Goal: Task Accomplishment & Management: Complete application form

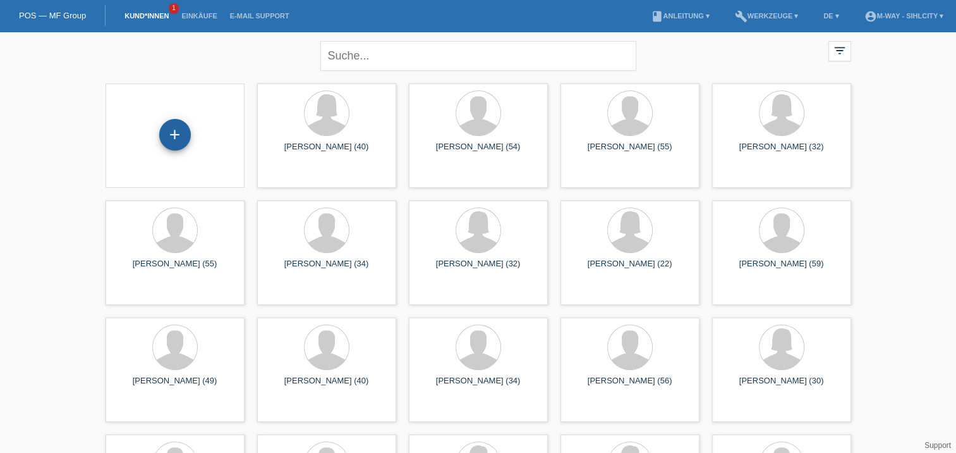
click at [175, 129] on div "+" at bounding box center [175, 135] width 32 height 32
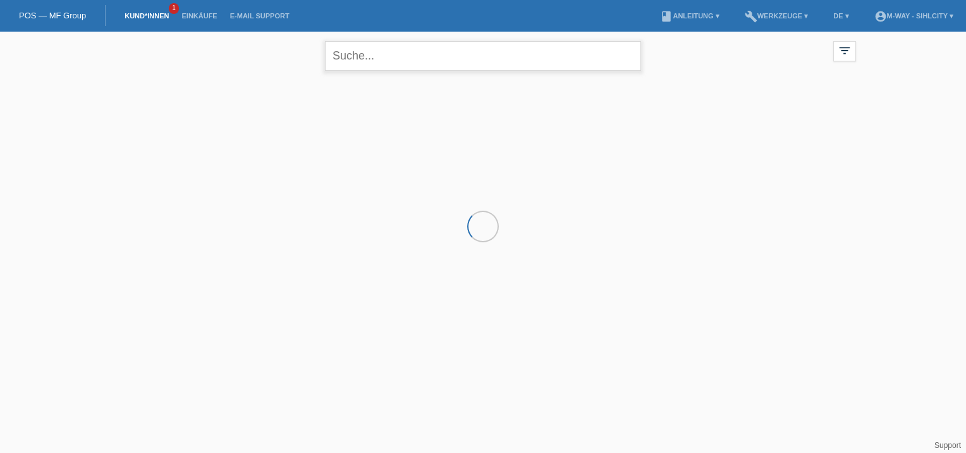
click at [402, 60] on input "text" at bounding box center [483, 56] width 316 height 30
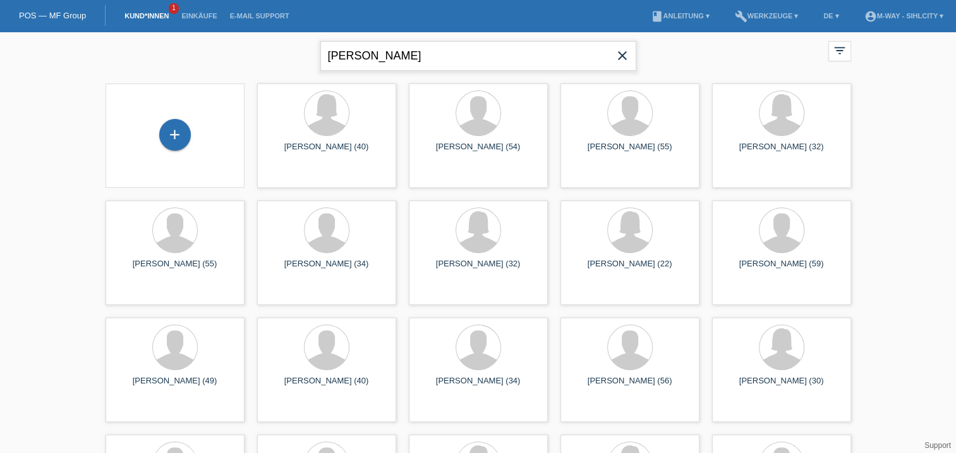
click at [430, 54] on input "daniel herzog" at bounding box center [478, 56] width 316 height 30
type input "daniel herzog"
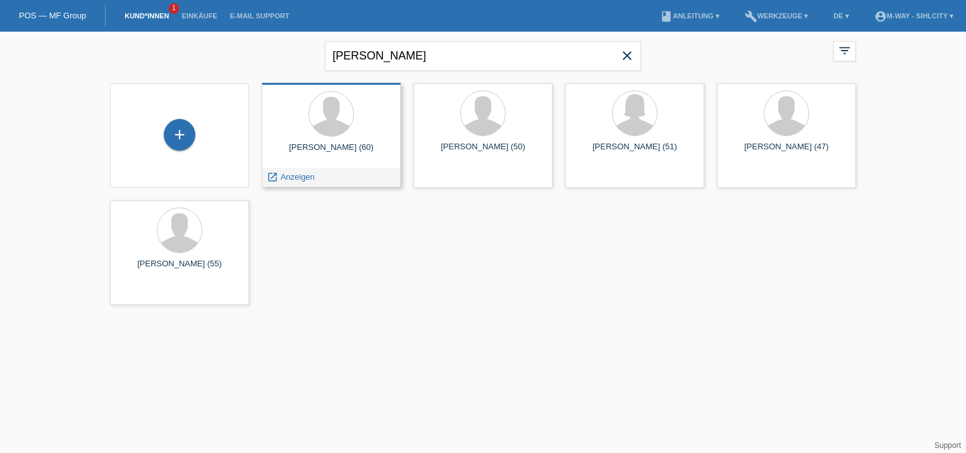
click at [326, 137] on div at bounding box center [331, 114] width 119 height 47
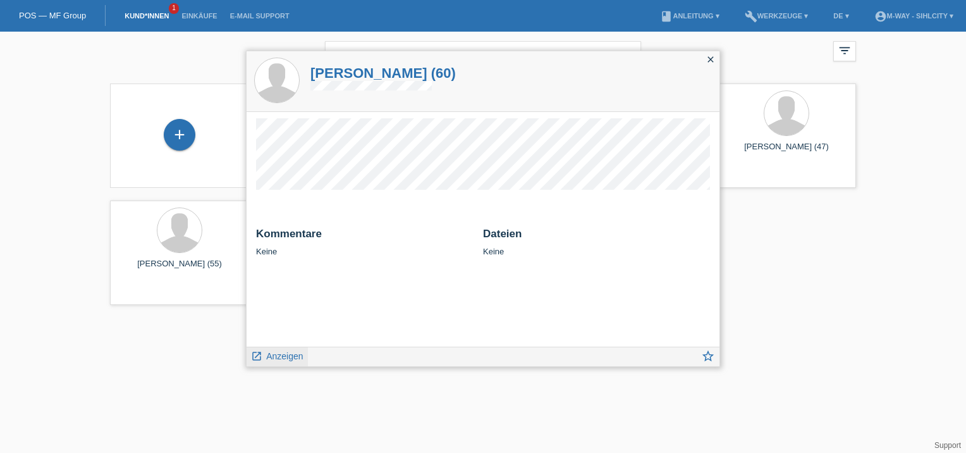
click at [289, 348] on div "launch Anzeigen" at bounding box center [276, 356] width 61 height 19
drag, startPoint x: 298, startPoint y: 359, endPoint x: 305, endPoint y: 356, distance: 7.1
click at [299, 359] on span "Anzeigen" at bounding box center [284, 356] width 37 height 10
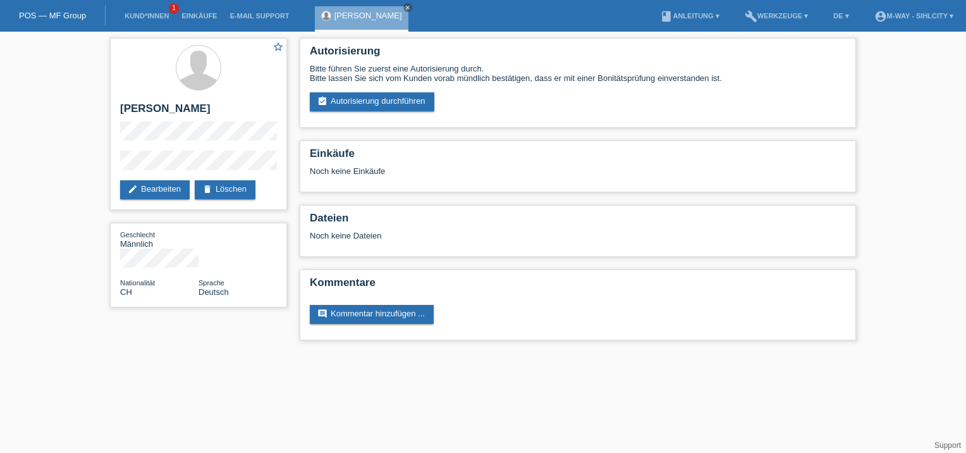
click at [192, 10] on li "Einkäufe" at bounding box center [199, 16] width 48 height 32
click at [202, 24] on li "Einkäufe" at bounding box center [199, 16] width 48 height 32
click at [204, 17] on link "Einkäufe" at bounding box center [199, 16] width 48 height 8
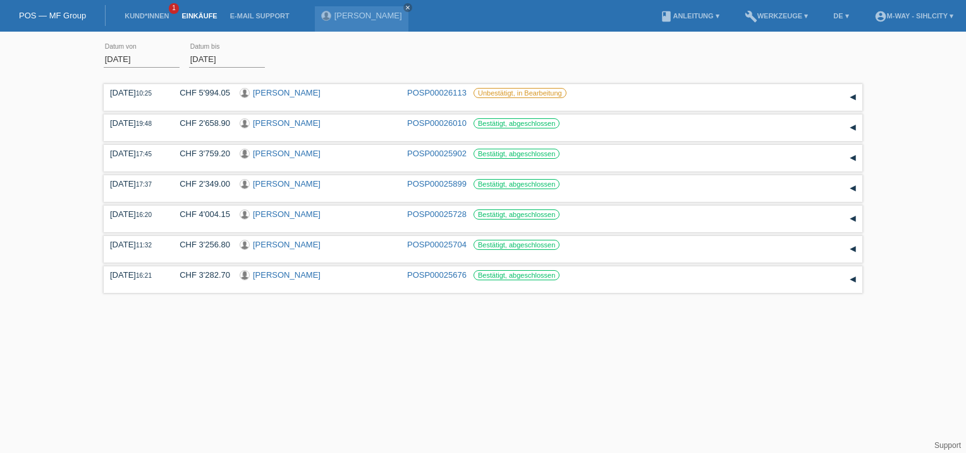
click at [162, 8] on li "Kund*innen 1" at bounding box center [146, 16] width 57 height 32
click at [161, 16] on link "Kund*innen" at bounding box center [146, 16] width 57 height 8
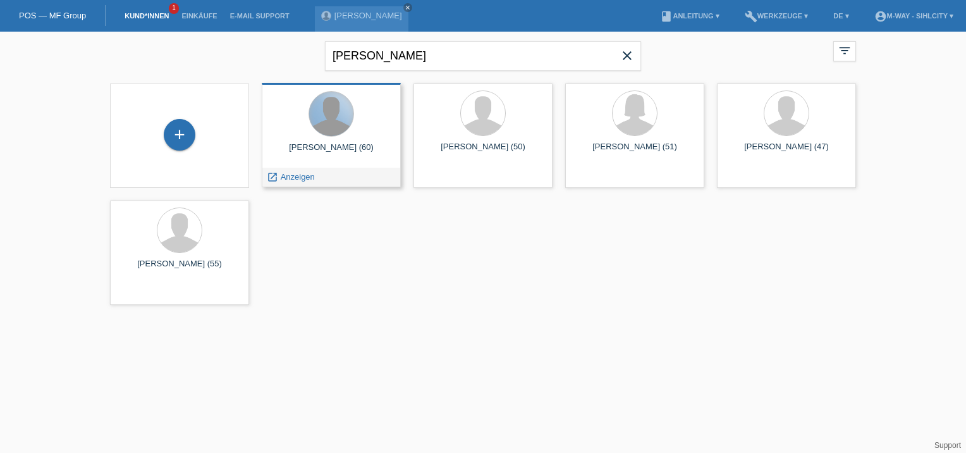
click at [326, 122] on div at bounding box center [331, 114] width 44 height 44
click at [324, 134] on div at bounding box center [331, 114] width 44 height 44
click at [325, 133] on div at bounding box center [331, 114] width 44 height 44
click at [329, 123] on div at bounding box center [331, 114] width 44 height 44
click at [299, 178] on span "Anzeigen" at bounding box center [298, 176] width 34 height 9
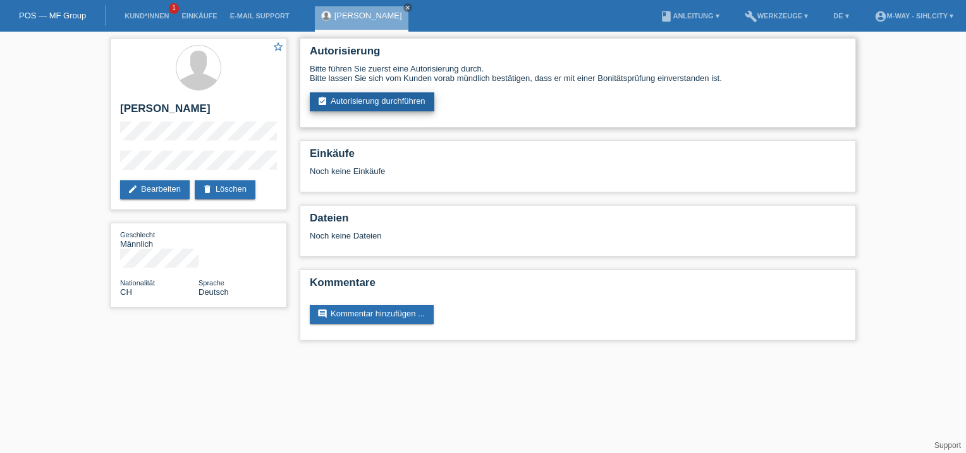
click at [393, 103] on link "assignment_turned_in Autorisierung durchführen" at bounding box center [372, 101] width 125 height 19
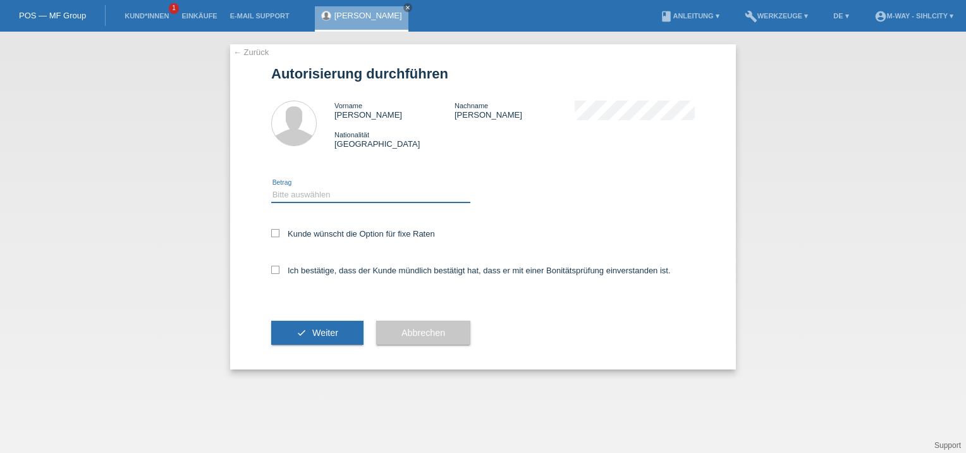
click at [321, 196] on select "Bitte auswählen CHF 1.00 - CHF 499.00 CHF 500.00 - CHF 1'999.00 CHF 2'000.00 - …" at bounding box center [370, 194] width 199 height 15
select select "3"
click at [271, 187] on select "Bitte auswählen CHF 1.00 - CHF 499.00 CHF 500.00 - CHF 1'999.00 CHF 2'000.00 - …" at bounding box center [370, 194] width 199 height 15
click at [277, 238] on label "Kunde wünscht die Option für fixe Raten" at bounding box center [353, 233] width 164 height 9
click at [277, 237] on input "Kunde wünscht die Option für fixe Raten" at bounding box center [275, 233] width 8 height 8
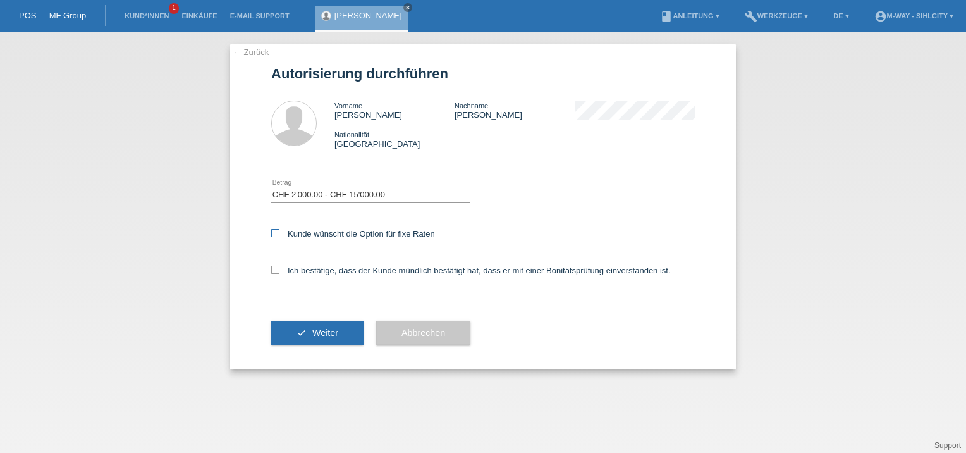
checkbox input "true"
drag, startPoint x: 273, startPoint y: 266, endPoint x: 311, endPoint y: 288, distance: 43.9
click at [275, 265] on icon at bounding box center [275, 269] width 8 height 8
click at [275, 265] on input "Ich bestätige, dass der Kunde mündlich bestätigt hat, dass er mit einer Bonität…" at bounding box center [275, 269] width 8 height 8
checkbox input "true"
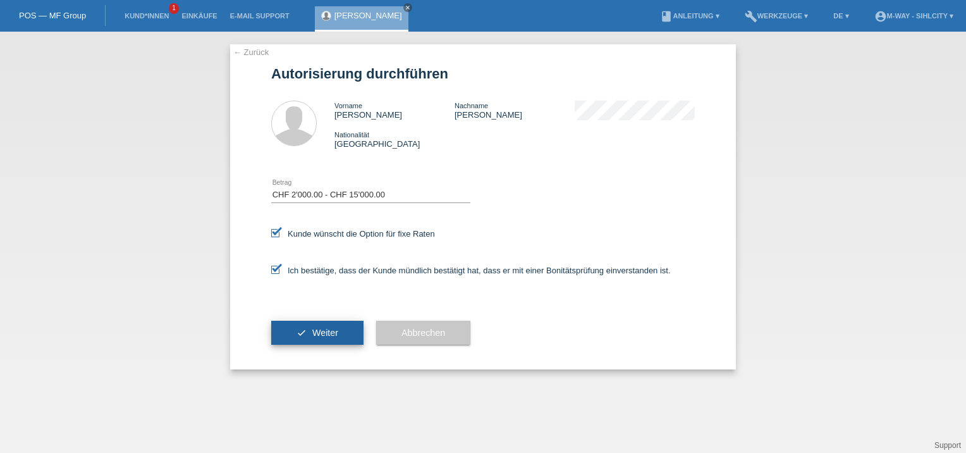
click at [331, 339] on button "check Weiter" at bounding box center [317, 332] width 92 height 24
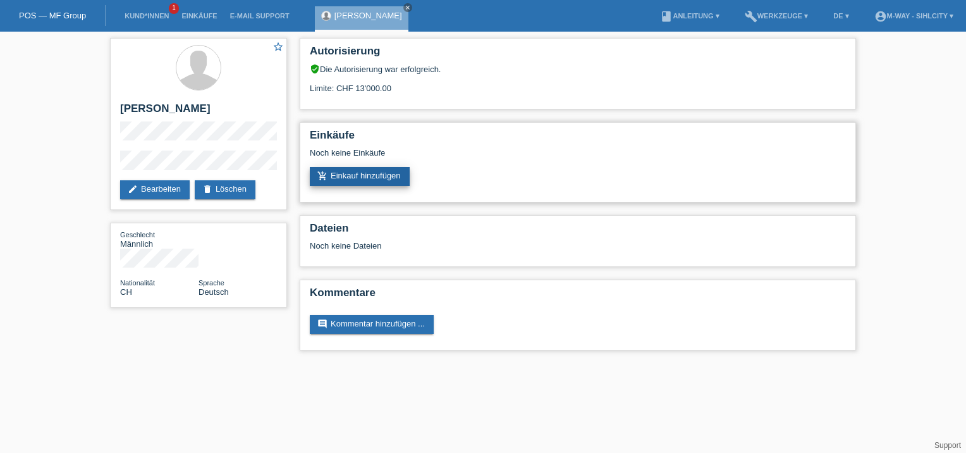
click at [392, 176] on link "add_shopping_cart Einkauf hinzufügen" at bounding box center [360, 176] width 100 height 19
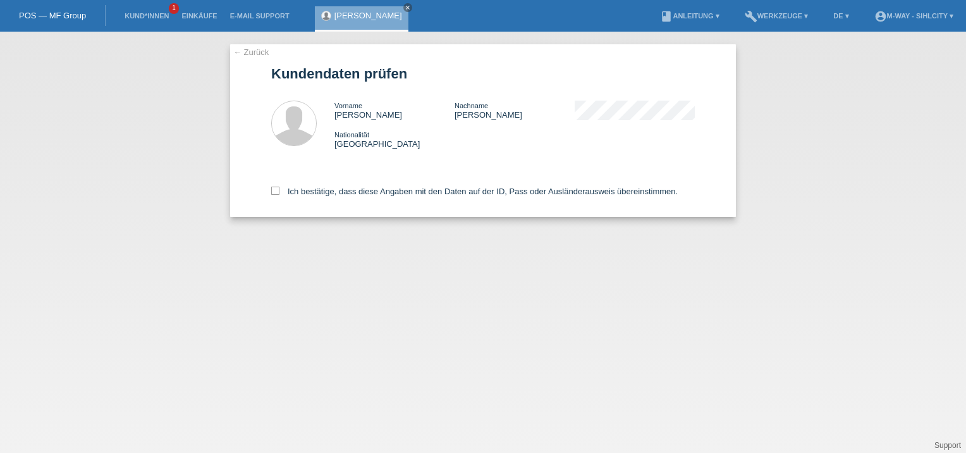
click at [238, 54] on link "← Zurück" at bounding box center [250, 51] width 35 height 9
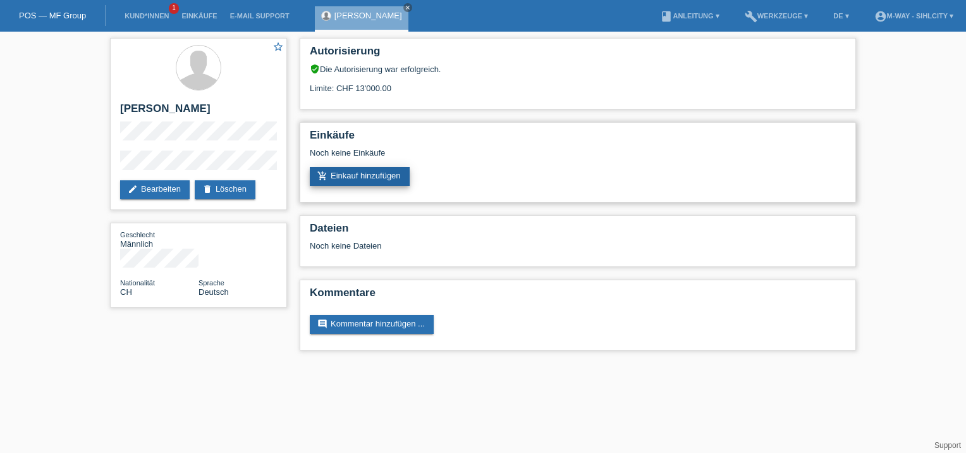
click at [390, 173] on link "add_shopping_cart Einkauf hinzufügen" at bounding box center [360, 176] width 100 height 19
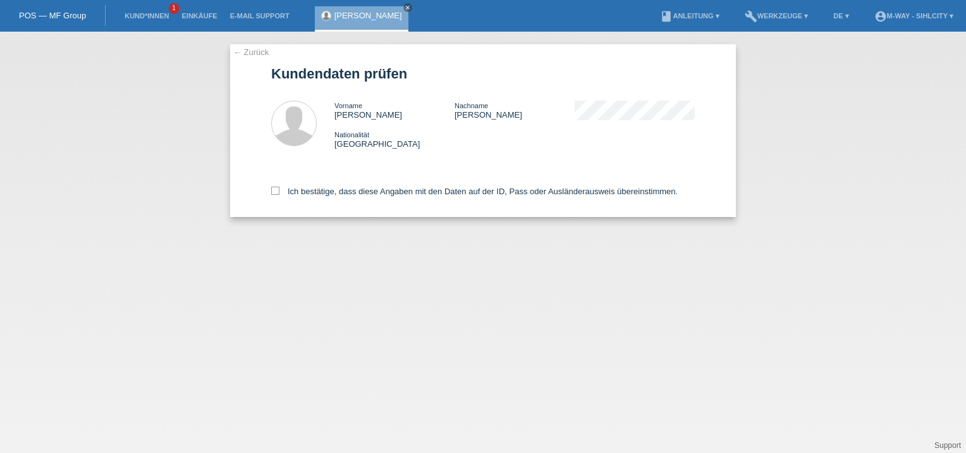
click at [239, 53] on link "← Zurück" at bounding box center [250, 51] width 35 height 9
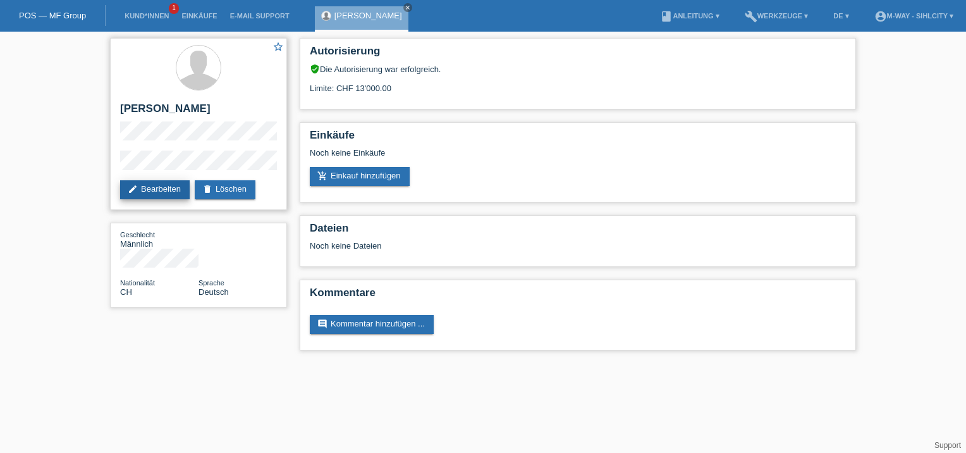
click at [167, 191] on link "edit Bearbeiten" at bounding box center [155, 189] width 70 height 19
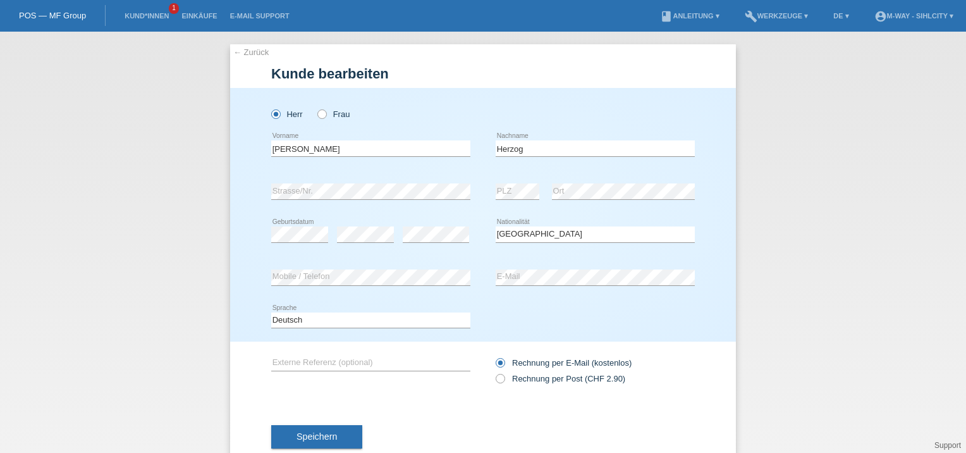
select select "CH"
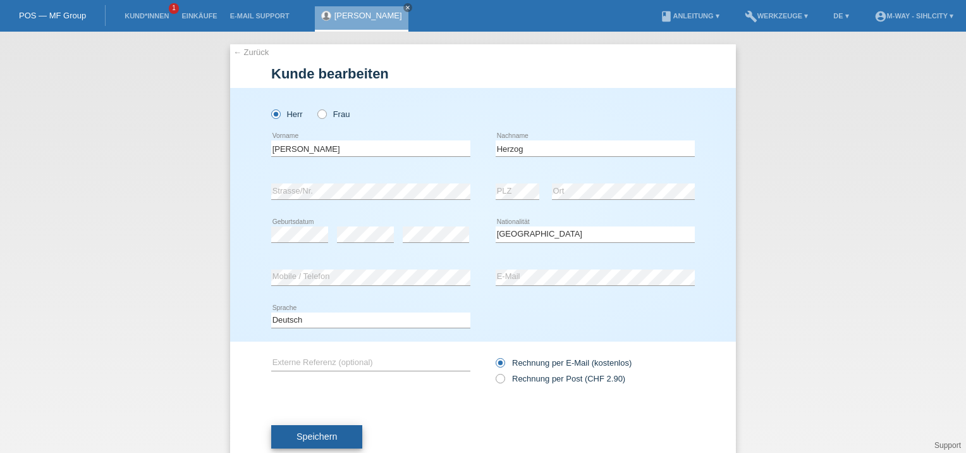
click at [295, 427] on button "Speichern" at bounding box center [316, 437] width 91 height 24
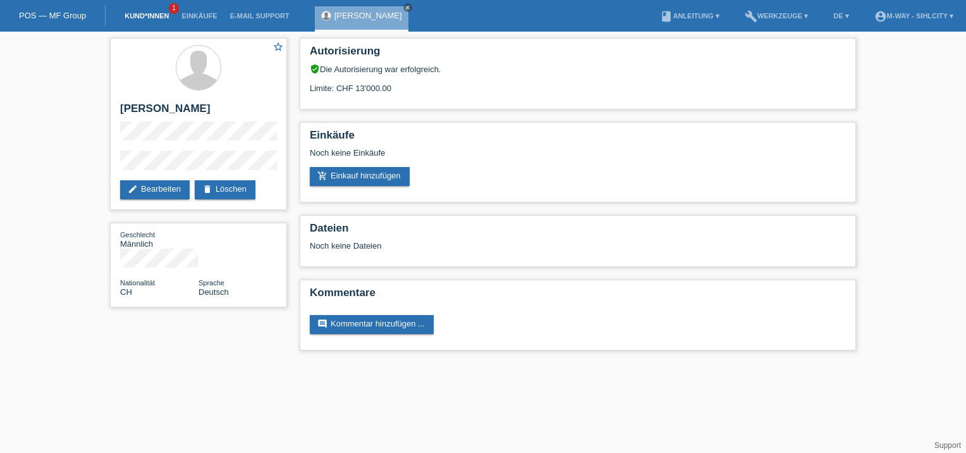
click at [161, 15] on link "Kund*innen" at bounding box center [146, 16] width 57 height 8
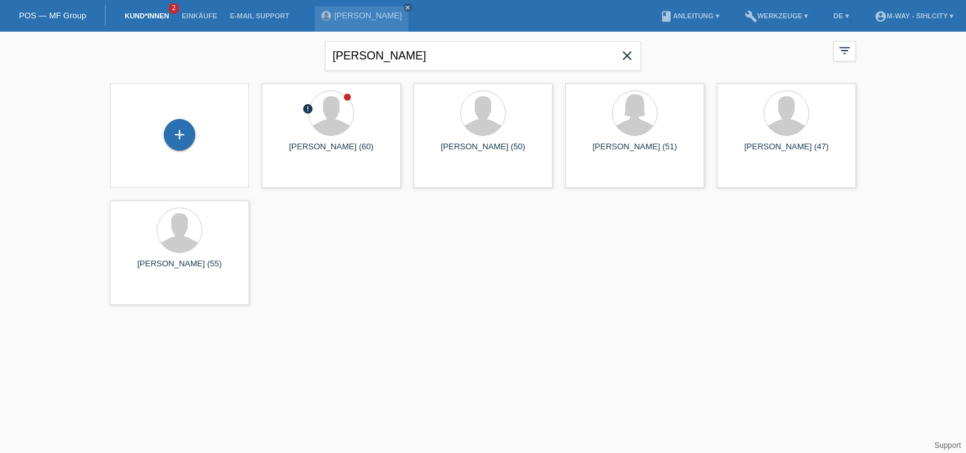
click at [625, 51] on icon "close" at bounding box center [626, 55] width 15 height 15
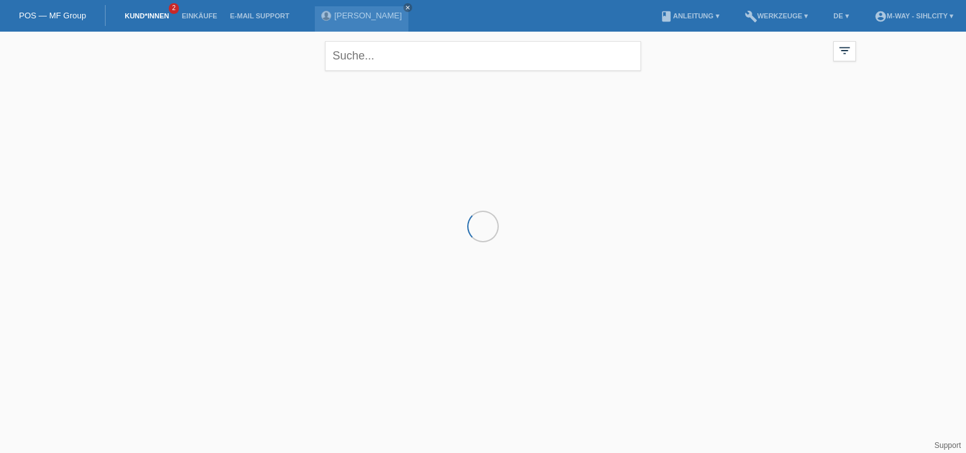
drag, startPoint x: 848, startPoint y: 49, endPoint x: 786, endPoint y: 70, distance: 65.2
click at [848, 49] on icon "filter_list" at bounding box center [844, 51] width 14 height 14
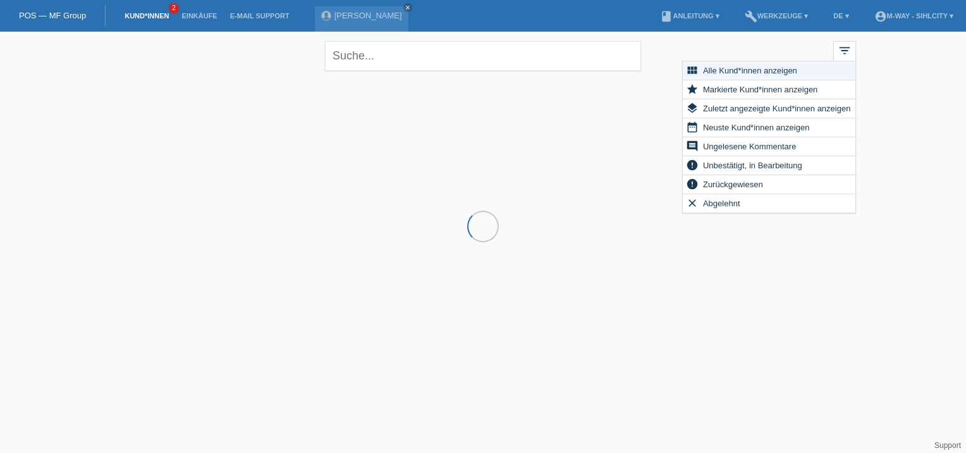
drag, startPoint x: 612, startPoint y: 124, endPoint x: 547, endPoint y: 116, distance: 64.9
click at [612, 123] on div at bounding box center [483, 140] width 758 height 126
click at [403, 3] on link "close" at bounding box center [407, 7] width 9 height 9
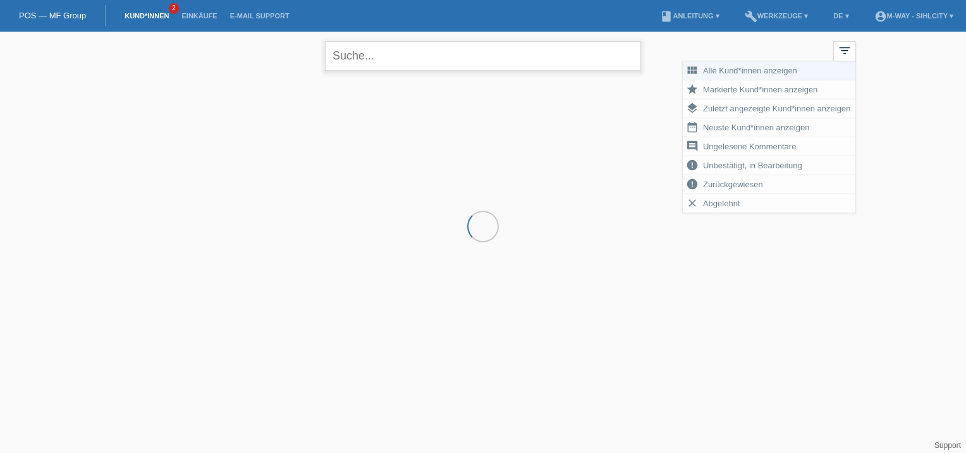
click at [386, 56] on input "text" at bounding box center [483, 56] width 316 height 30
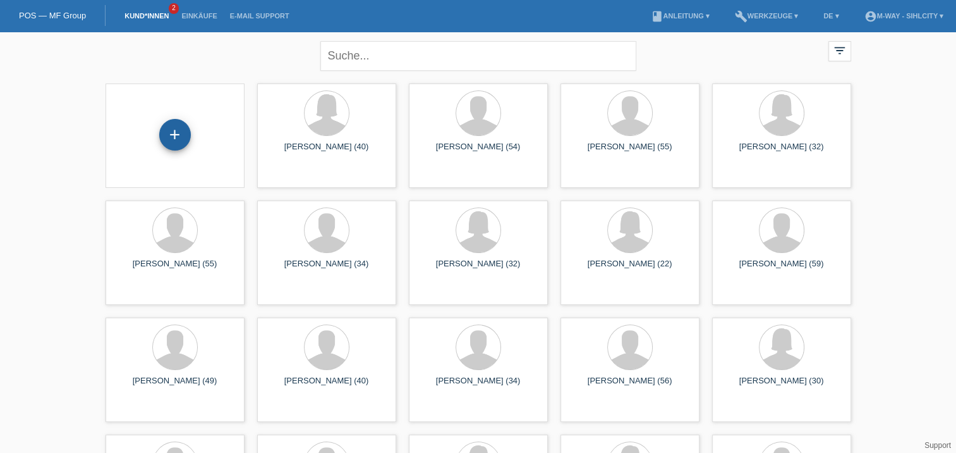
click at [177, 136] on div "+" at bounding box center [175, 135] width 32 height 32
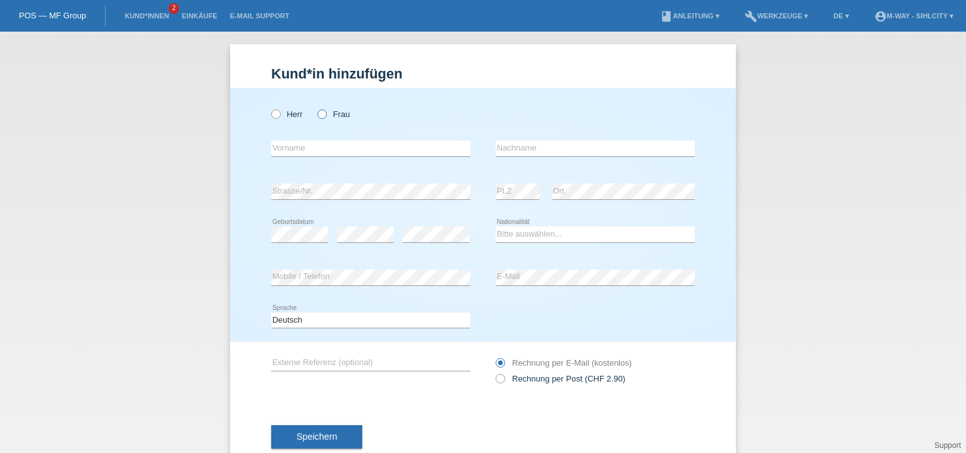
click at [315, 107] on icon at bounding box center [315, 107] width 0 height 0
click at [317, 114] on input "Frau" at bounding box center [321, 113] width 8 height 8
radio input "true"
click at [296, 131] on div "error Vorname" at bounding box center [370, 148] width 199 height 43
click at [294, 149] on input "text" at bounding box center [370, 148] width 199 height 16
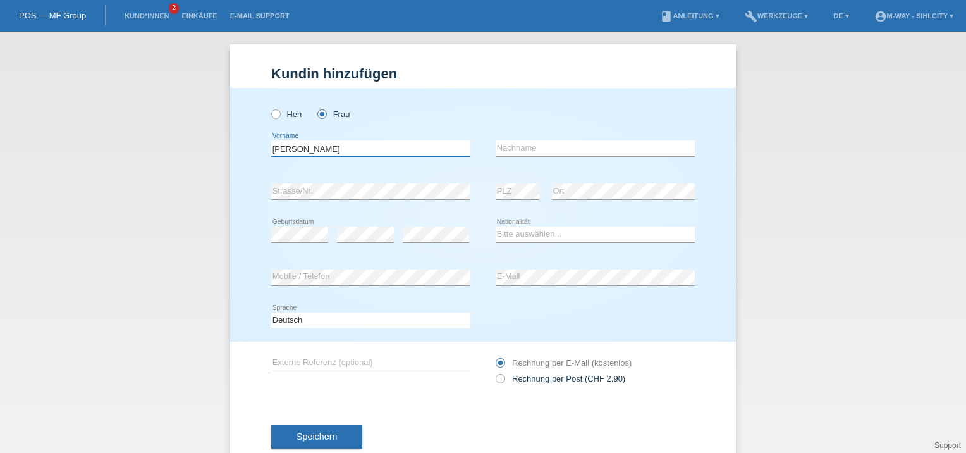
type input "[PERSON_NAME]"
click at [566, 149] on input "text" at bounding box center [594, 148] width 199 height 16
type input "[PERSON_NAME]"
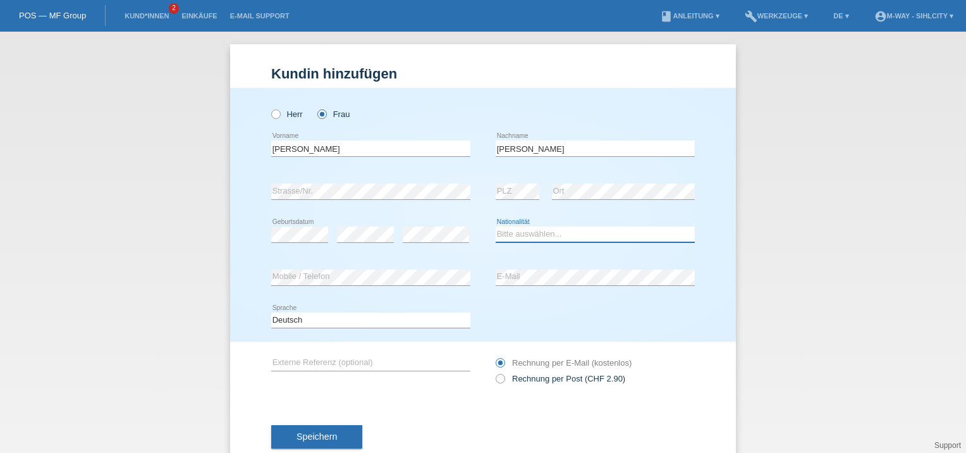
click at [547, 236] on select "Bitte auswählen... Schweiz Deutschland Liechtenstein Österreich ------------ Af…" at bounding box center [594, 233] width 199 height 15
select select "CR"
click at [495, 226] on select "Bitte auswählen... Schweiz Deutschland Liechtenstein Österreich ------------ Af…" at bounding box center [594, 233] width 199 height 15
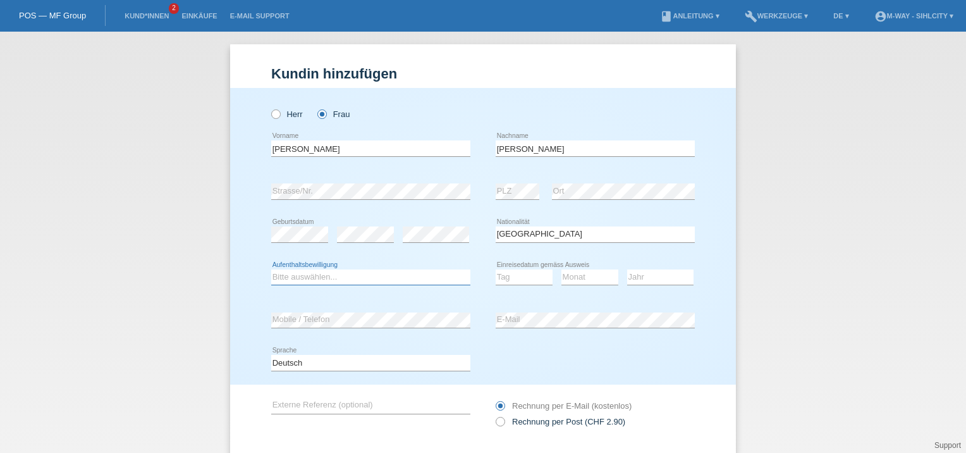
click at [294, 279] on select "Bitte auswählen... C B B - Flüchtlingsstatus Andere" at bounding box center [370, 276] width 199 height 15
select select "C"
click at [271, 269] on select "Bitte auswählen... C B B - Flüchtlingsstatus Andere" at bounding box center [370, 276] width 199 height 15
click at [308, 356] on select "Deutsch Français Italiano English" at bounding box center [370, 362] width 199 height 15
select select "en"
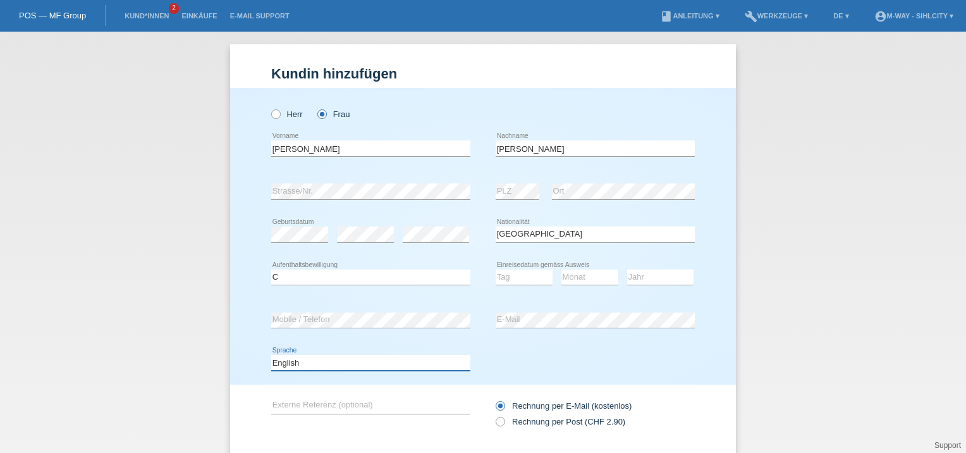
click at [271, 355] on select "Deutsch Français Italiano English" at bounding box center [370, 362] width 199 height 15
click at [790, 346] on div "Kund*in hinzufügen Kunde hinzufügen Kundin hinzufügen Herr Frau Mayra error Vor…" at bounding box center [483, 242] width 966 height 421
click at [849, 308] on div "Kund*in hinzufügen Kunde hinzufügen Kundin hinzufügen Herr Frau Mayra error Vor…" at bounding box center [483, 242] width 966 height 421
drag, startPoint x: 514, startPoint y: 278, endPoint x: 517, endPoint y: 306, distance: 27.9
click at [514, 278] on select "Tag 01 02 03 04 05 06 07 08 09 10 11" at bounding box center [523, 276] width 57 height 15
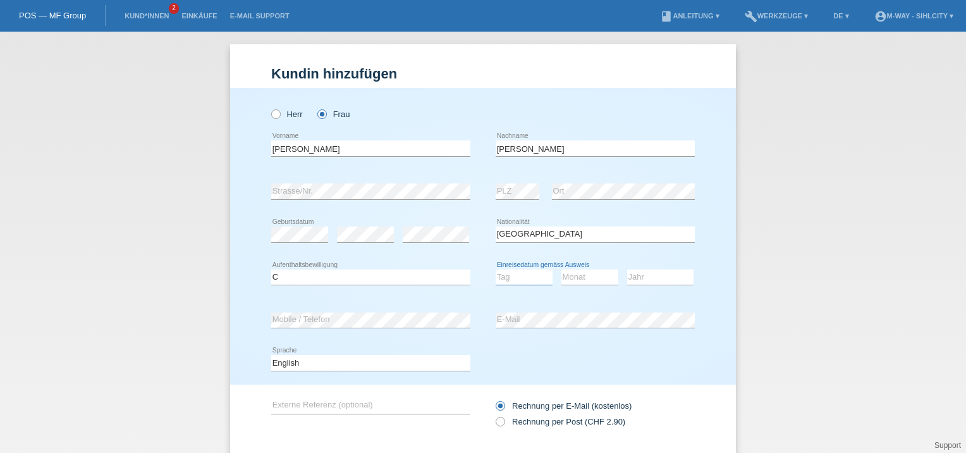
select select "07"
click at [495, 269] on select "Tag 01 02 03 04 05 06 07 08 09 10 11" at bounding box center [523, 276] width 57 height 15
click at [584, 272] on select "Monat 01 02 03 04 05 06 07 08 09 10 11" at bounding box center [589, 276] width 57 height 15
select select "01"
click at [561, 269] on select "Monat 01 02 03 04 05 06 07 08 09 10 11" at bounding box center [589, 276] width 57 height 15
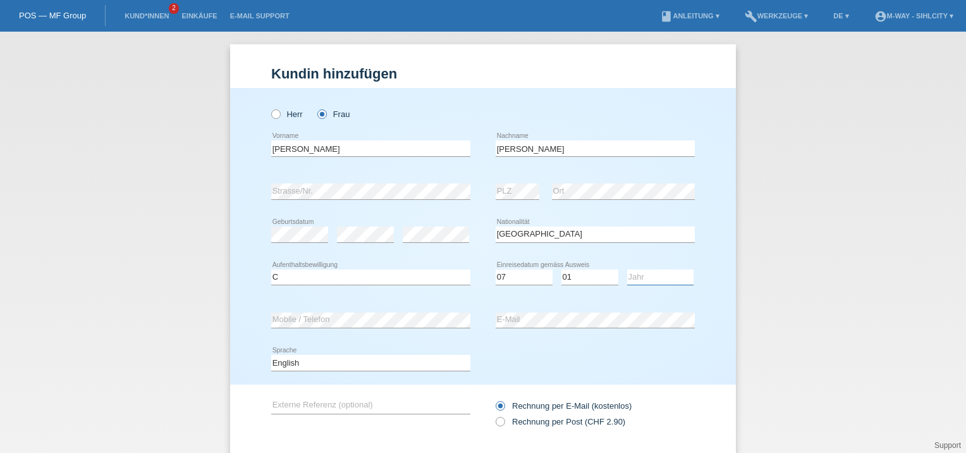
click at [670, 274] on select "Jahr 2025 2024 2023 2022 2021 2020 2019 2018 2017 2016 2015 2014 2013 2012 2011…" at bounding box center [660, 276] width 66 height 15
select select "2017"
click at [627, 269] on select "Jahr 2025 2024 2023 2022 2021 2020 2019 2018 2017 2016 2015 2014 2013 2012 2011…" at bounding box center [660, 276] width 66 height 15
click at [673, 368] on div "Deutsch Français Italiano English error Sprache" at bounding box center [482, 362] width 423 height 43
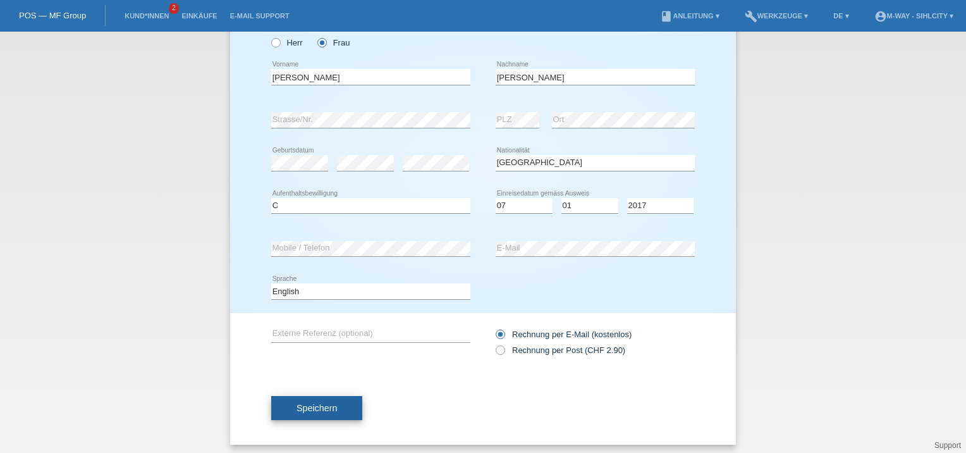
scroll to position [75, 0]
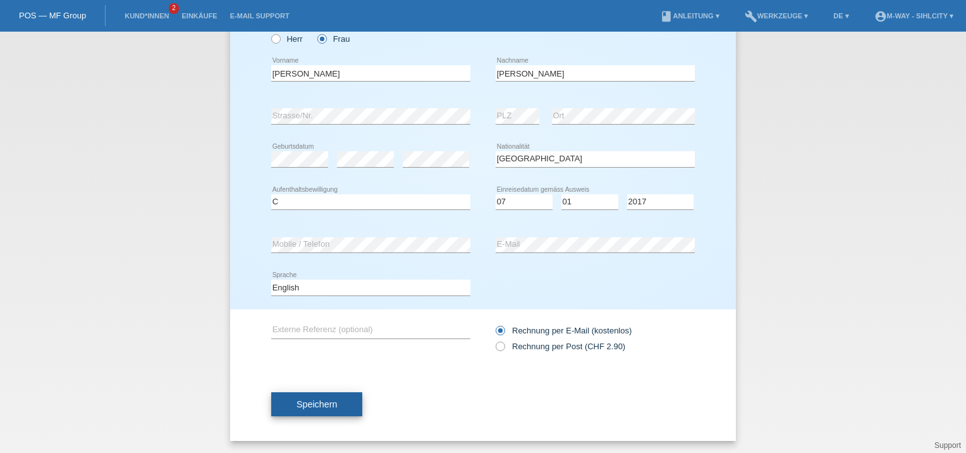
click at [319, 403] on span "Speichern" at bounding box center [316, 404] width 40 height 10
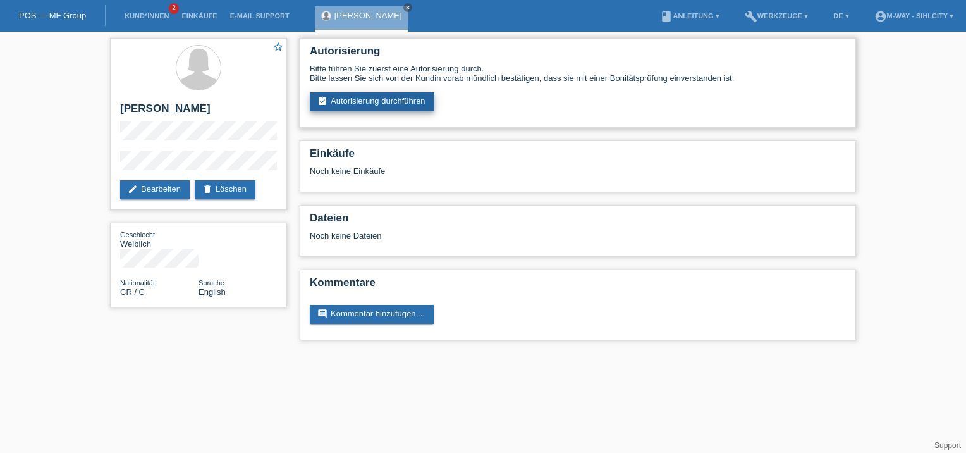
click at [397, 94] on link "assignment_turned_in Autorisierung durchführen" at bounding box center [372, 101] width 125 height 19
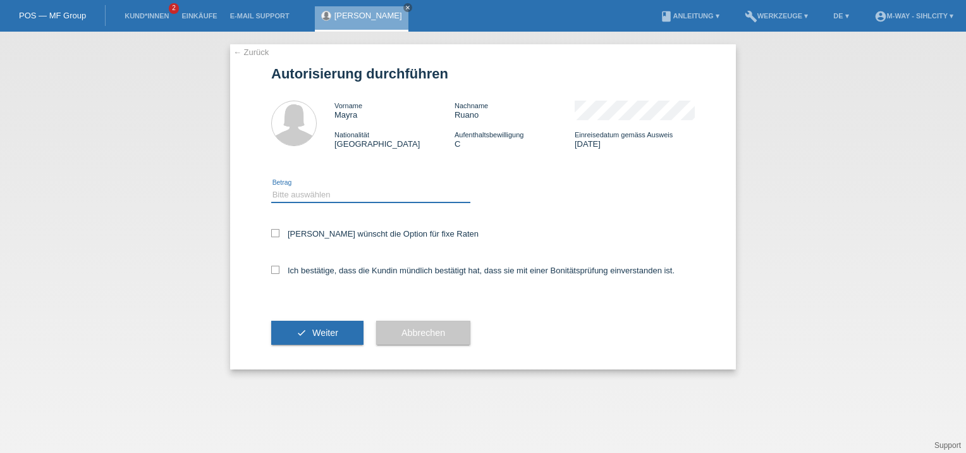
click at [324, 196] on select "Bitte auswählen CHF 1.00 - CHF 499.00 CHF 500.00 - CHF 1'999.00 CHF 2'000.00 - …" at bounding box center [370, 194] width 199 height 15
select select "3"
click at [271, 187] on select "Bitte auswählen CHF 1.00 - CHF 499.00 CHF 500.00 - CHF 1'999.00 CHF 2'000.00 - …" at bounding box center [370, 194] width 199 height 15
drag, startPoint x: 281, startPoint y: 225, endPoint x: 281, endPoint y: 232, distance: 7.0
click at [282, 225] on div "[PERSON_NAME] wünscht die Option für fixe Raten" at bounding box center [482, 234] width 423 height 37
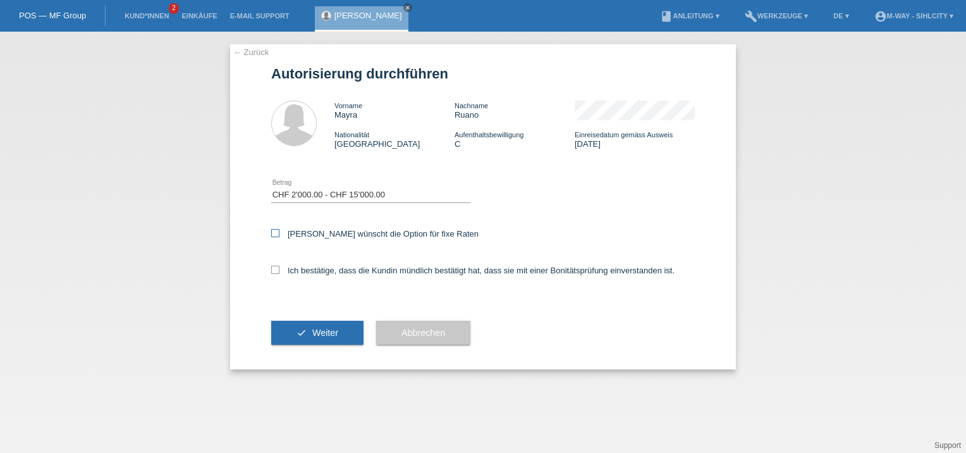
click at [276, 233] on icon at bounding box center [275, 233] width 8 height 8
click at [276, 233] on input "[PERSON_NAME] wünscht die Option für fixe Raten" at bounding box center [275, 233] width 8 height 8
checkbox input "true"
drag, startPoint x: 278, startPoint y: 271, endPoint x: 289, endPoint y: 283, distance: 16.1
click at [279, 271] on icon at bounding box center [275, 269] width 8 height 8
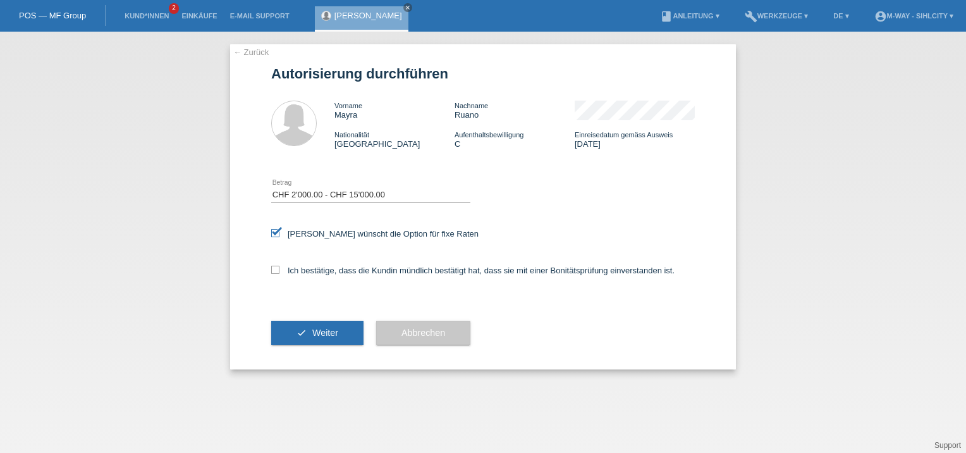
click at [279, 271] on input "Ich bestätige, dass die Kundin mündlich bestätigt hat, dass sie mit einer Bonit…" at bounding box center [275, 269] width 8 height 8
checkbox input "true"
click at [315, 326] on button "check Weiter" at bounding box center [317, 332] width 92 height 24
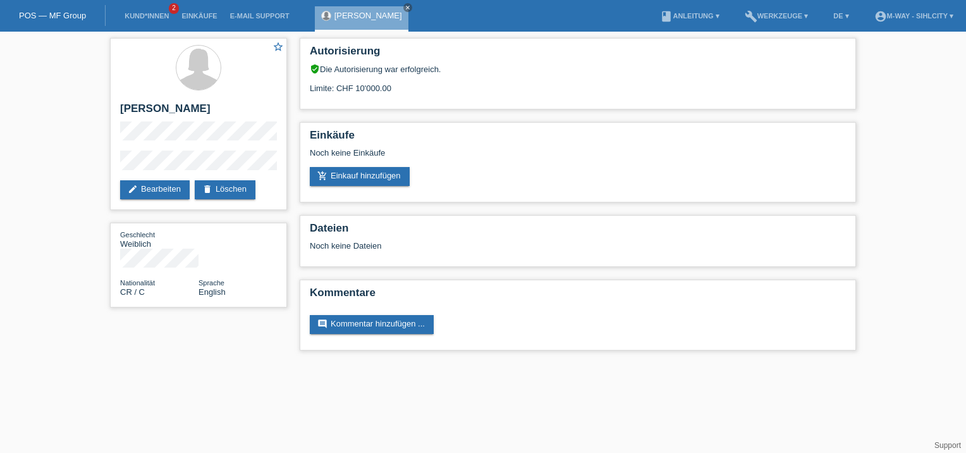
click at [23, 99] on div "star_border [PERSON_NAME] edit Bearbeiten delete Löschen Geschlecht Weiblich Na…" at bounding box center [483, 197] width 966 height 331
click at [118, 113] on div "star_border [PERSON_NAME] edit Bearbeiten delete Löschen" at bounding box center [198, 124] width 177 height 172
click at [168, 363] on html "POS — MF Group Kund*innen 2 Einkäufe E-Mail Support [PERSON_NAME] close menu" at bounding box center [483, 181] width 966 height 363
